Goal: Obtain resource: Obtain resource

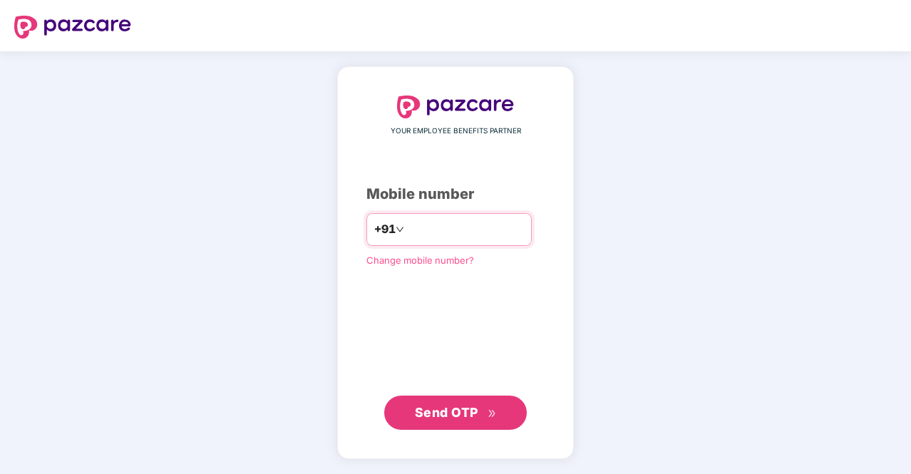
type input "**********"
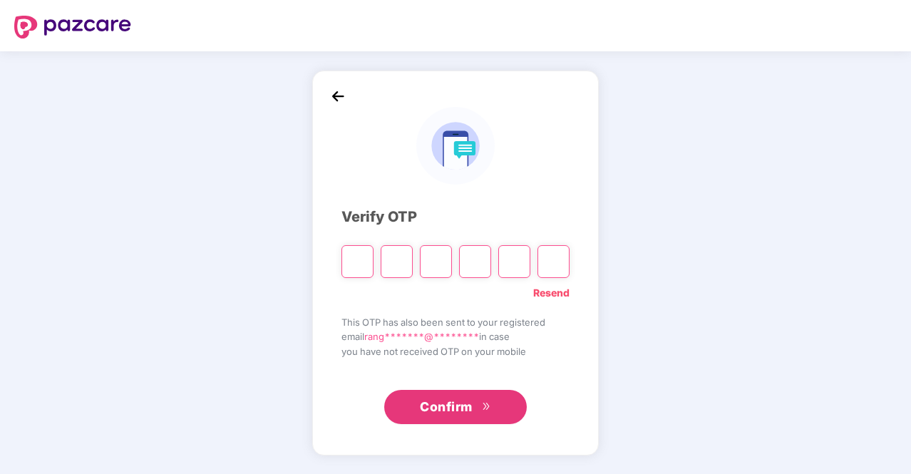
type input "*"
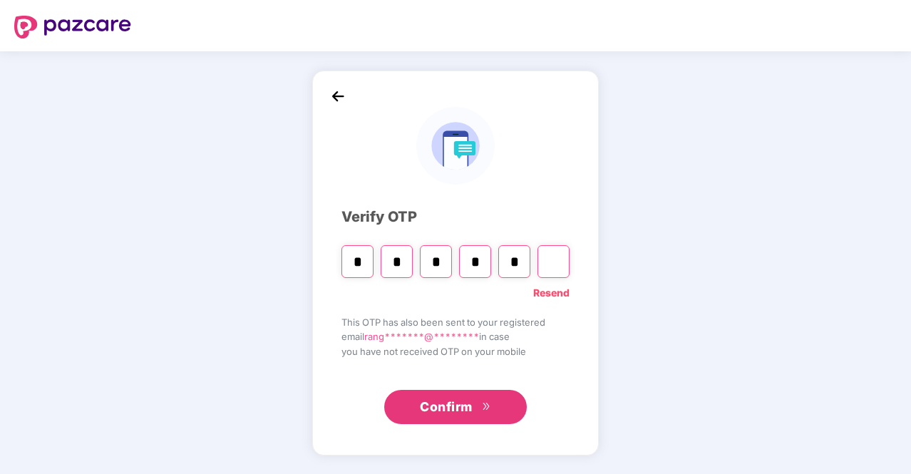
type input "*"
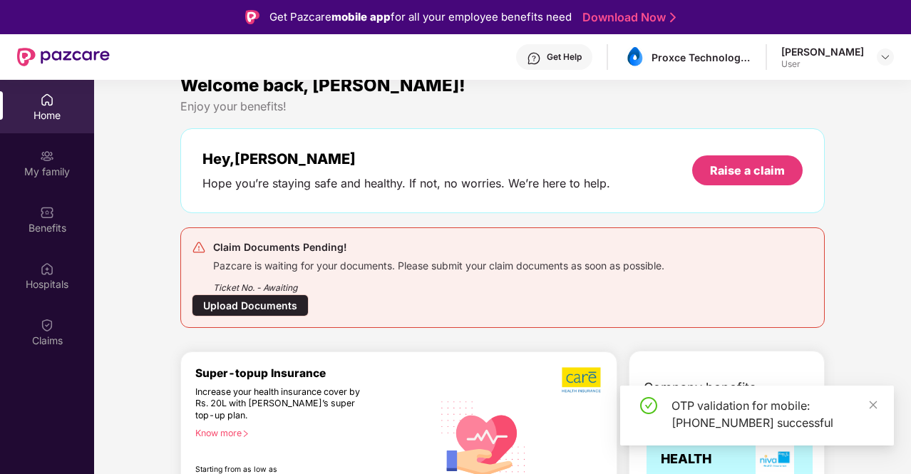
scroll to position [21, 0]
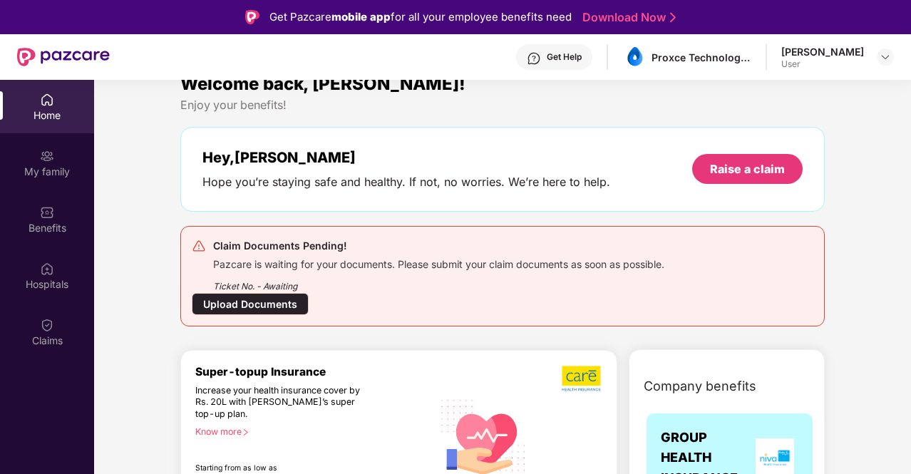
click at [255, 305] on div "Upload Documents" at bounding box center [250, 304] width 117 height 22
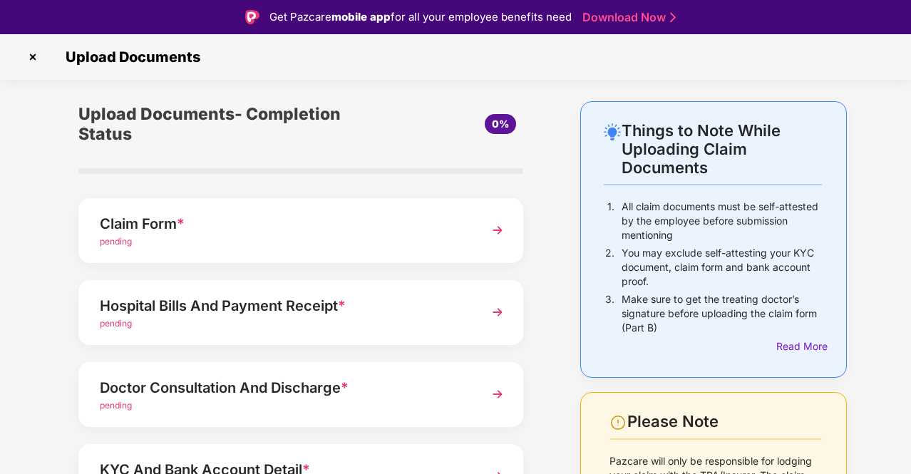
click at [374, 230] on div "Claim Form *" at bounding box center [284, 223] width 369 height 23
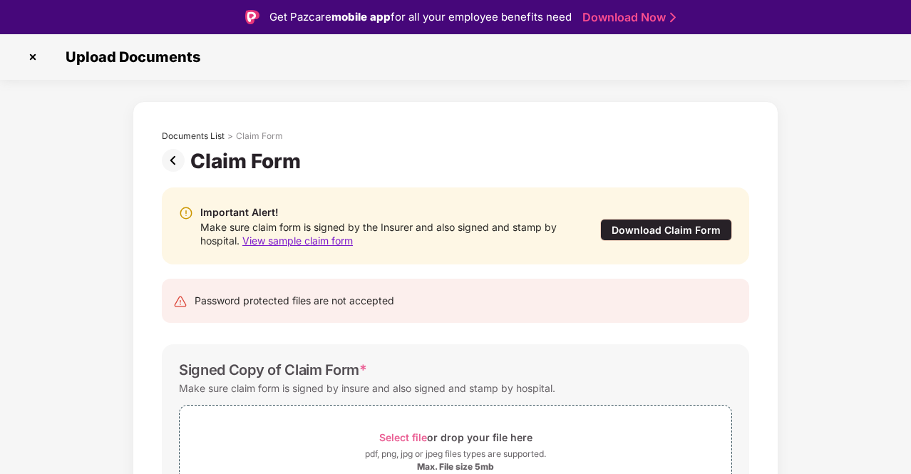
click at [705, 230] on div "Download Claim Form" at bounding box center [666, 230] width 132 height 22
